Goal: Task Accomplishment & Management: Manage account settings

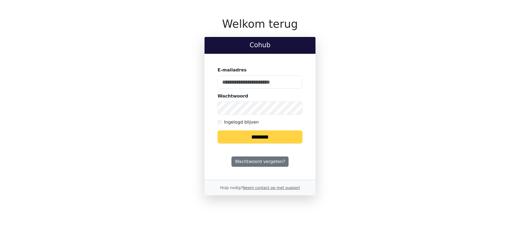
type input "**********"
click at [235, 133] on input "********" at bounding box center [260, 137] width 85 height 13
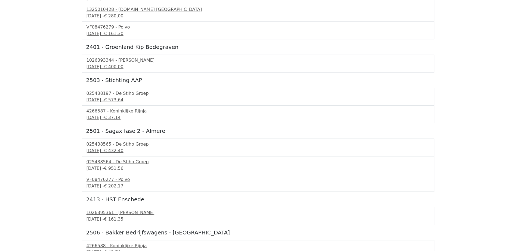
scroll to position [423, 0]
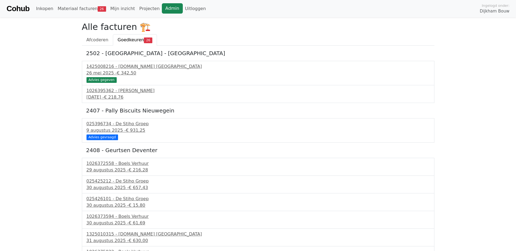
click at [162, 9] on link "Admin" at bounding box center [172, 8] width 21 height 10
